Goal: Navigation & Orientation: Find specific page/section

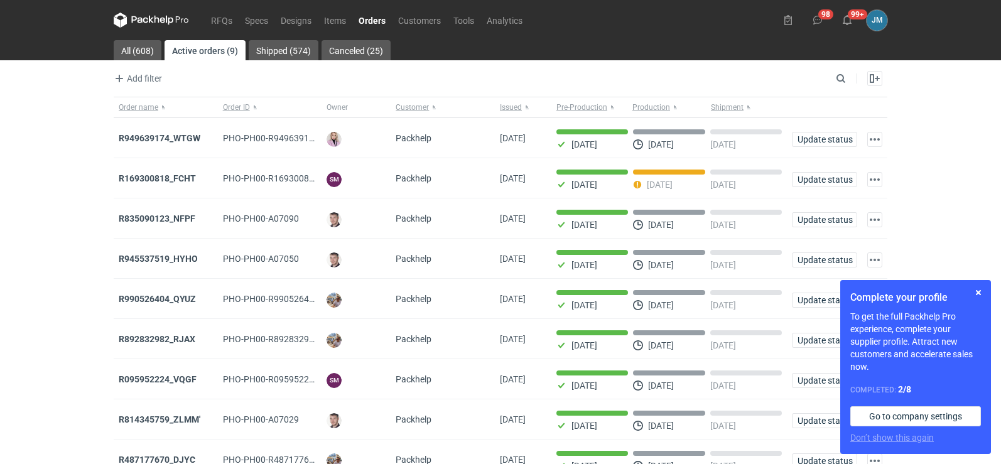
click at [149, 5] on nav "RFQs Specs Designs Items Orders Customers Tools Analytics" at bounding box center [321, 20] width 415 height 40
click at [153, 14] on icon at bounding box center [151, 20] width 75 height 15
click at [975, 295] on button "button" at bounding box center [978, 292] width 15 height 15
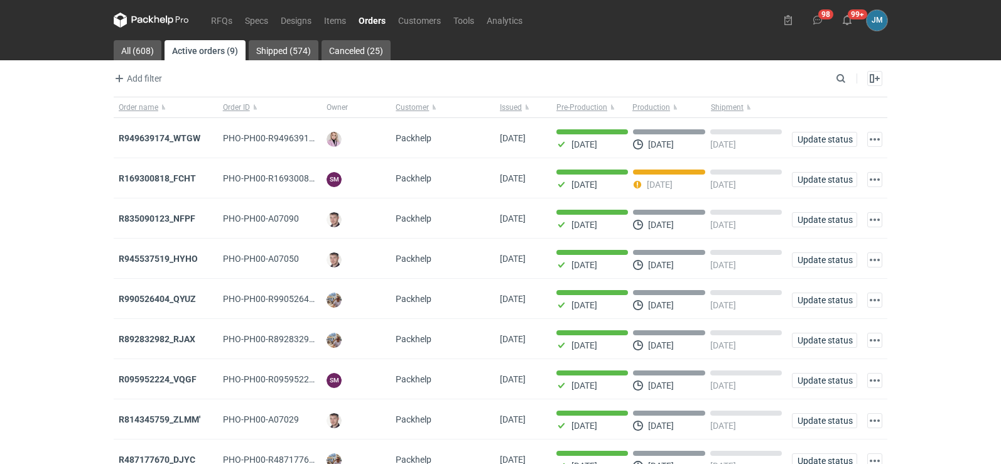
click at [138, 16] on icon at bounding box center [151, 20] width 75 height 15
click at [154, 133] on strong "R949639174_WTGW" at bounding box center [160, 138] width 82 height 10
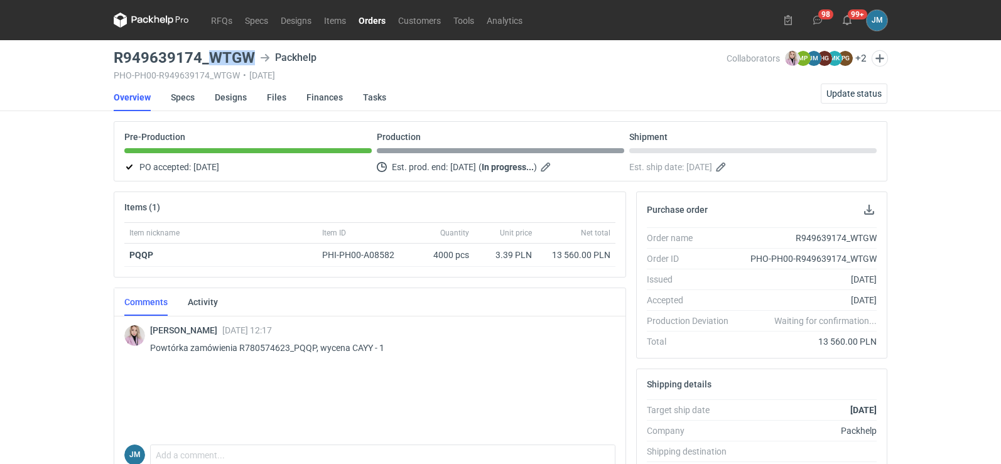
drag, startPoint x: 252, startPoint y: 52, endPoint x: 212, endPoint y: 58, distance: 40.6
click at [212, 58] on h3 "R949639174_WTGW" at bounding box center [184, 57] width 141 height 15
copy h3 "WTGW"
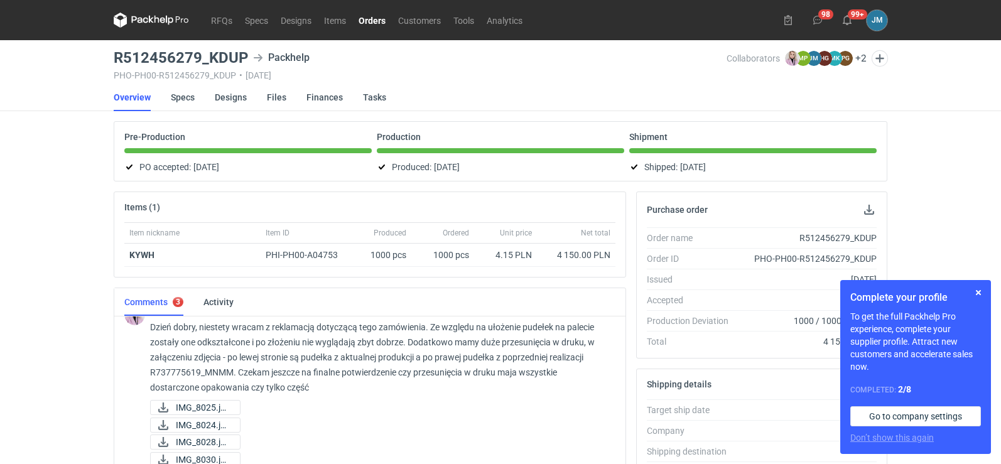
click at [180, 21] on icon at bounding box center [151, 20] width 75 height 15
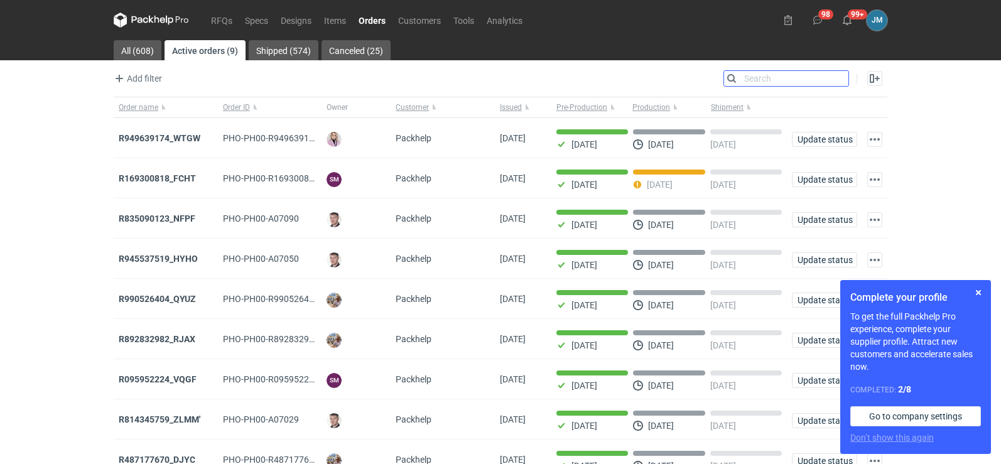
click at [841, 81] on input "Search" at bounding box center [786, 78] width 124 height 15
type input "o"
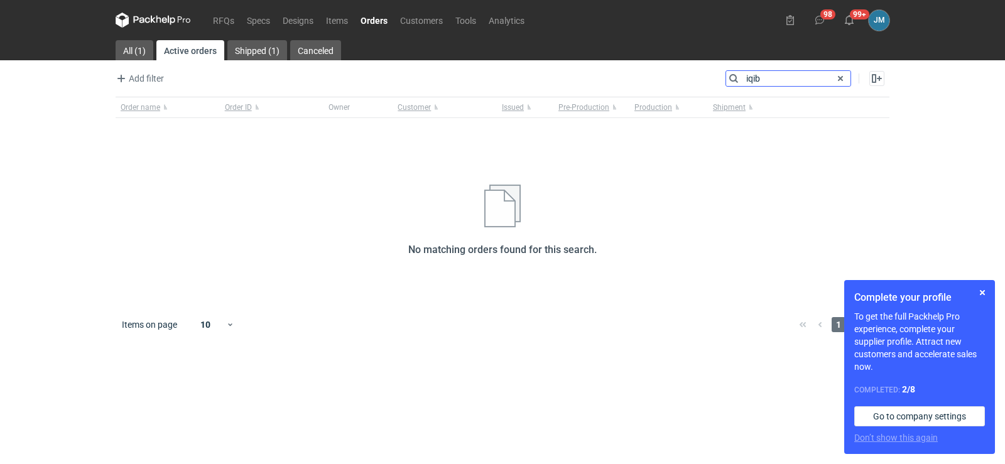
type input "iqib"
click at [169, 18] on icon at bounding box center [153, 20] width 75 height 15
